Goal: Transaction & Acquisition: Purchase product/service

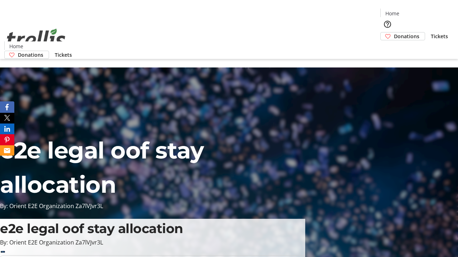
click at [394, 33] on span "Donations" at bounding box center [406, 37] width 25 height 8
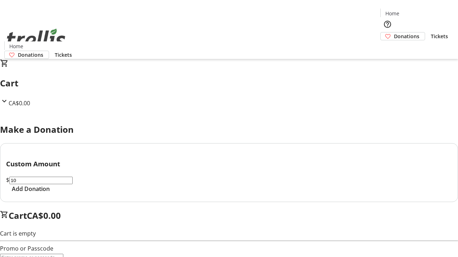
click at [50, 193] on span "Add Donation" at bounding box center [31, 189] width 38 height 9
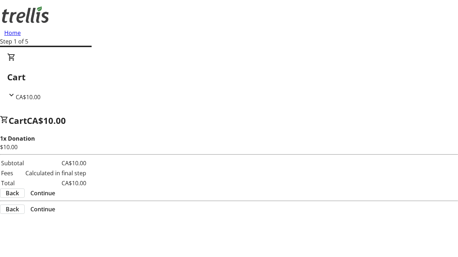
select select "CA"
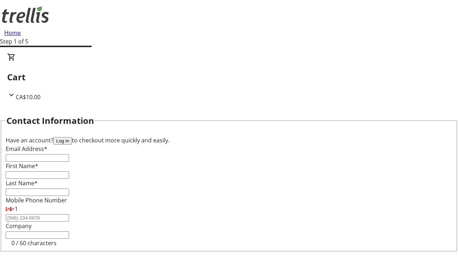
click at [72, 137] on button "Log in" at bounding box center [62, 141] width 19 height 8
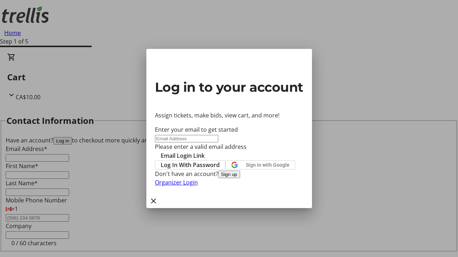
click at [220, 161] on span "Log In With Password" at bounding box center [190, 165] width 59 height 9
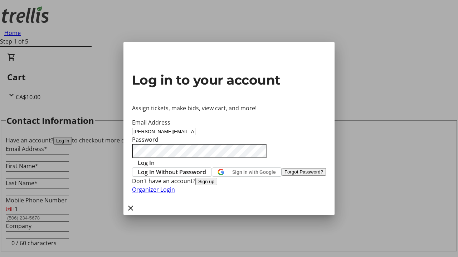
click at [154, 159] on span "Log In" at bounding box center [146, 163] width 17 height 9
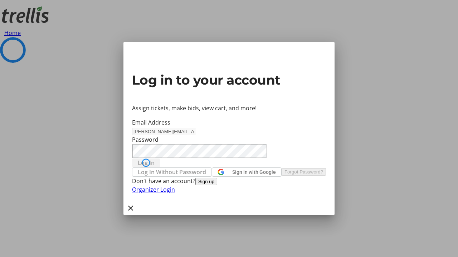
select select "CA"
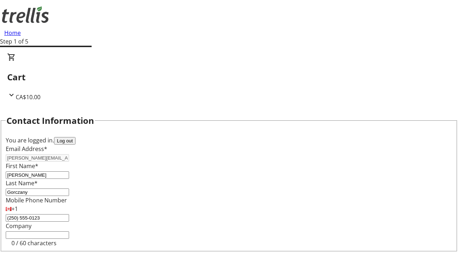
select select "CA"
type input "[STREET_ADDRESS][PERSON_NAME]"
type input "Kelowna"
select select "BC"
type input "Kelowna"
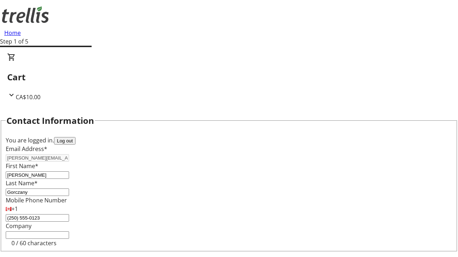
type input "V1Y 0C2"
